Goal: Check status: Check status

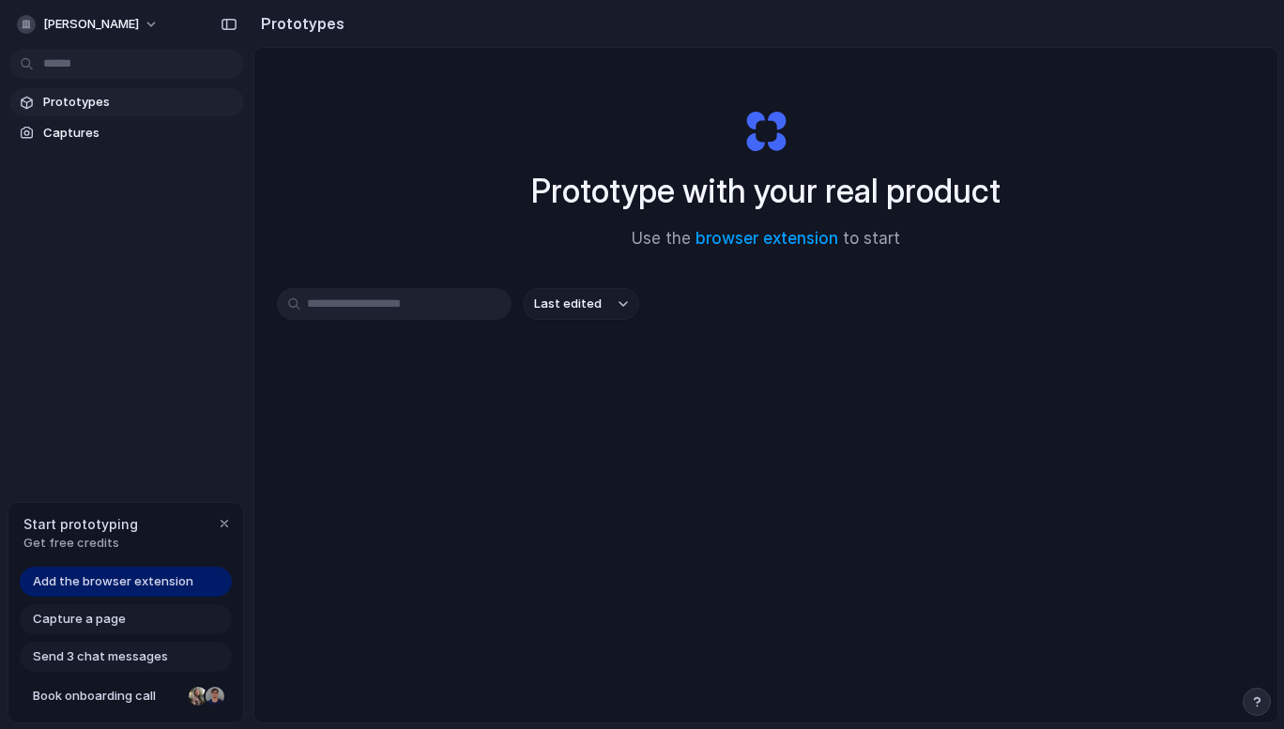
click at [344, 308] on input "text" at bounding box center [394, 304] width 235 height 32
click at [96, 105] on span "Prototypes" at bounding box center [139, 102] width 193 height 19
click at [753, 243] on link "browser extension" at bounding box center [766, 238] width 143 height 19
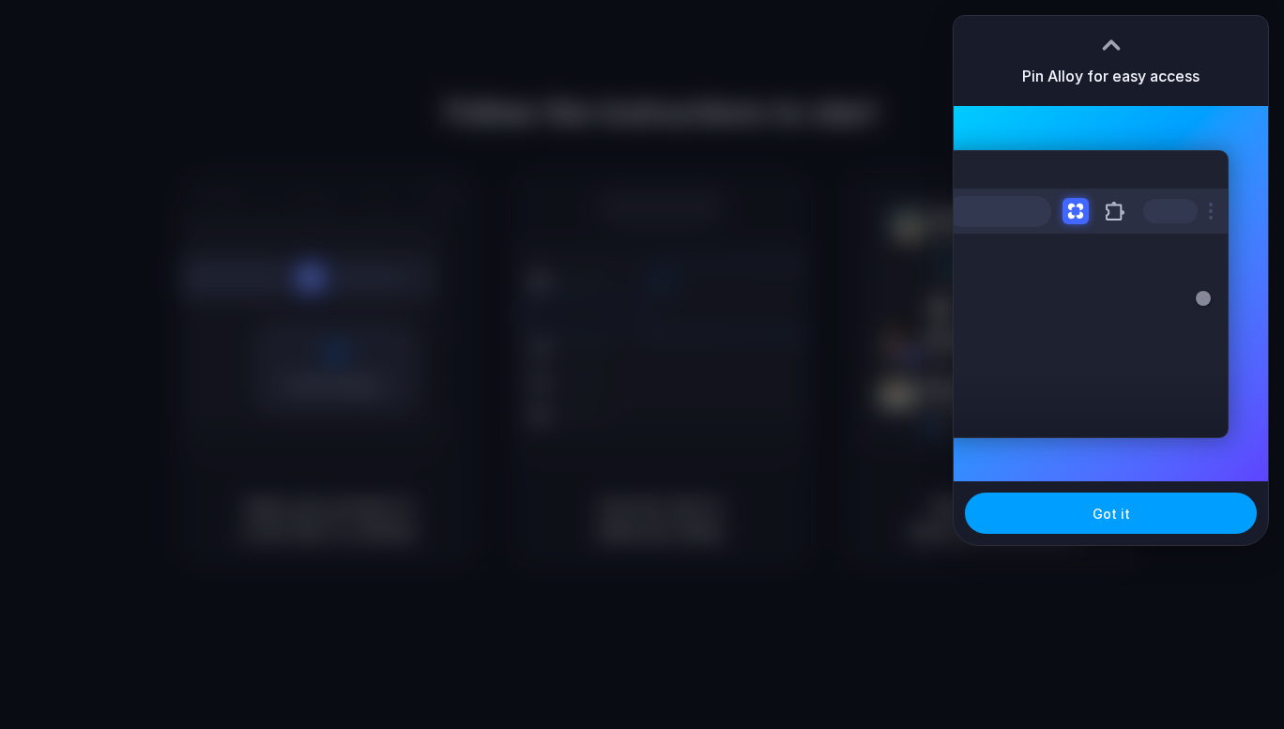
click at [1093, 510] on button "Got it" at bounding box center [1111, 513] width 292 height 41
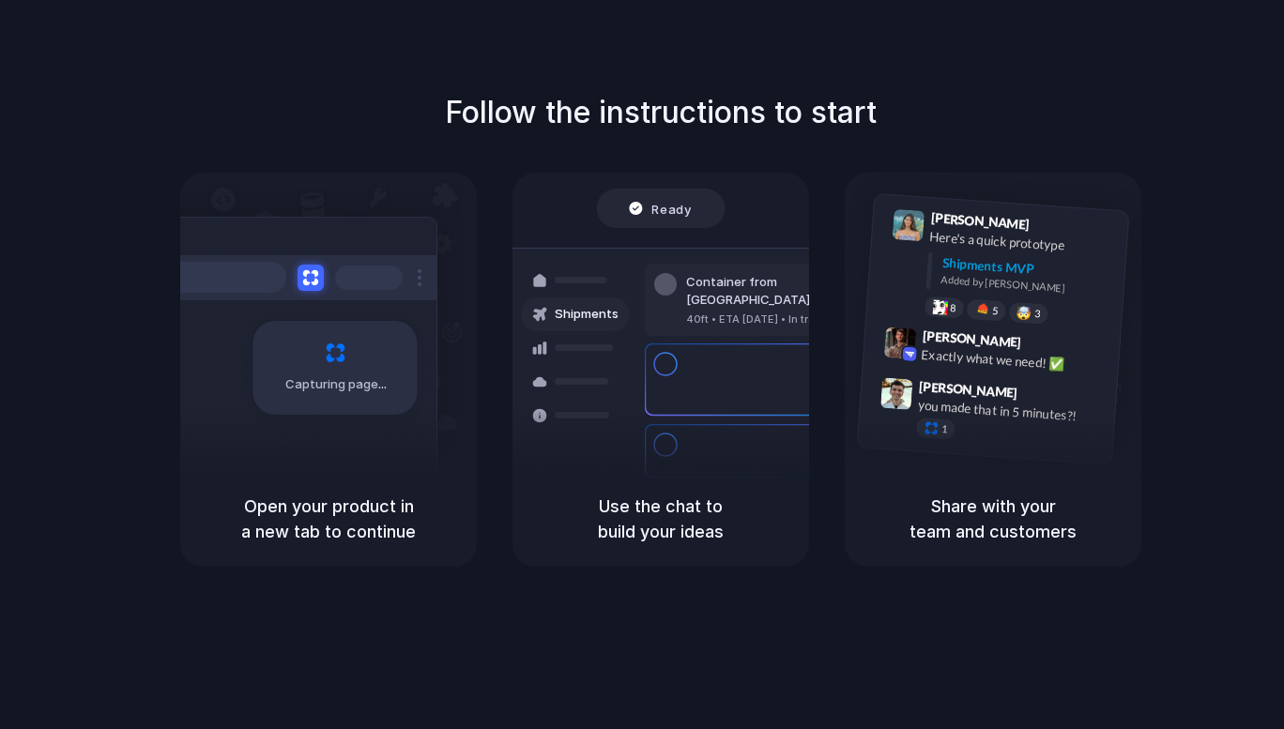
click at [686, 254] on div "Container from [GEOGRAPHIC_DATA] 40ft • ETA [DATE] • In transit Express deliver…" at bounding box center [729, 380] width 199 height 263
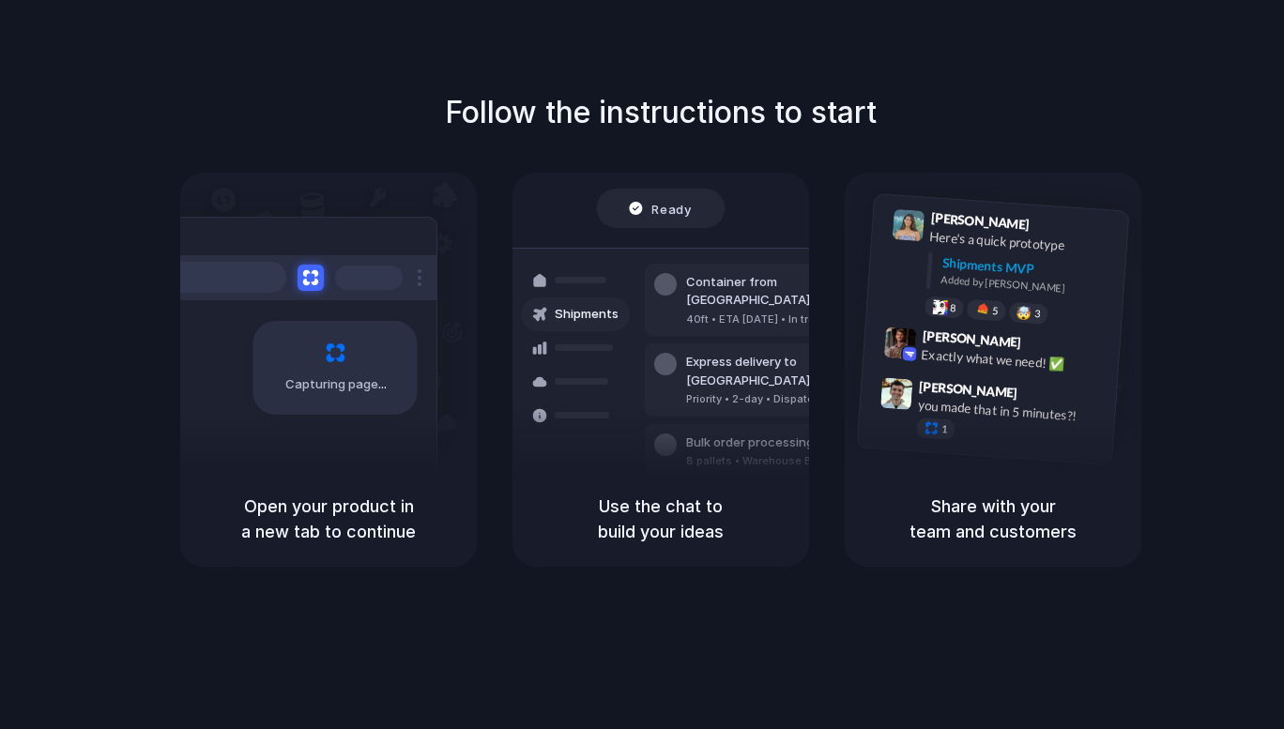
click at [384, 410] on div "Capturing page" at bounding box center [335, 368] width 164 height 94
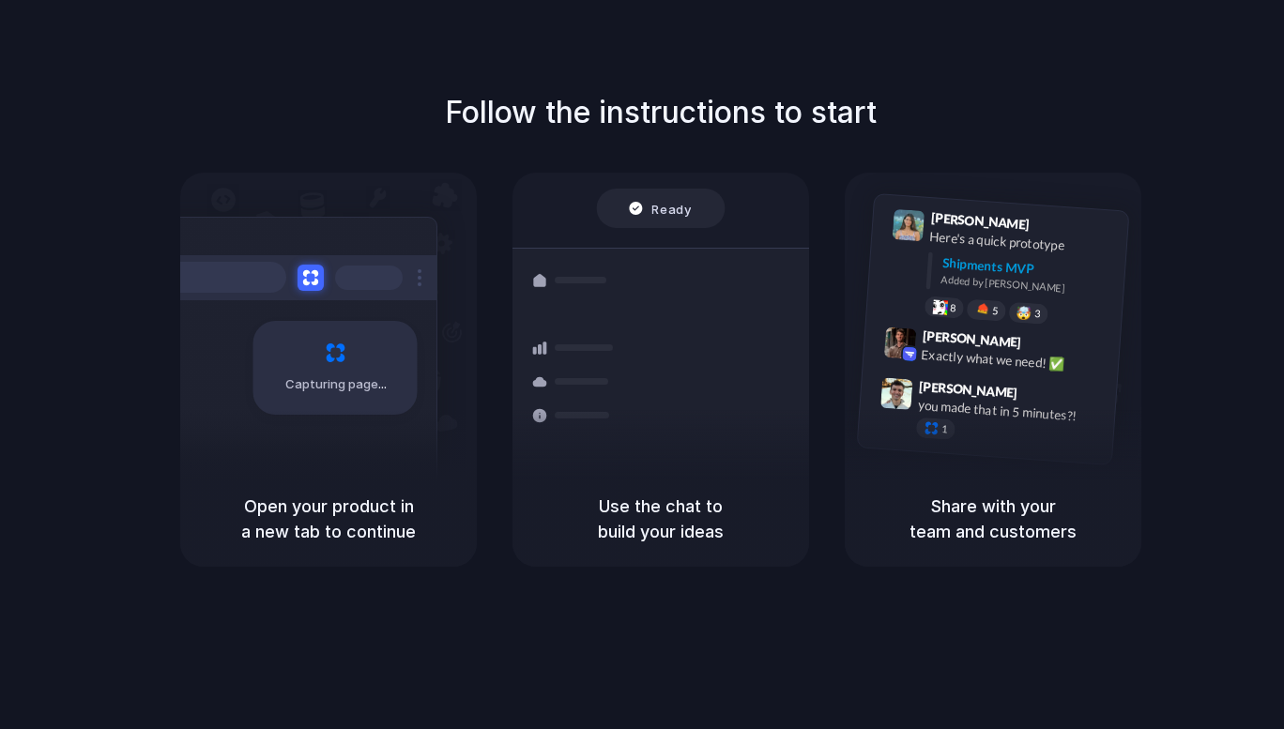
click at [661, 254] on div "Container from [GEOGRAPHIC_DATA] 40ft • ETA [DATE] • In transit Express deliver…" at bounding box center [729, 380] width 199 height 263
